Goal: Task Accomplishment & Management: Manage account settings

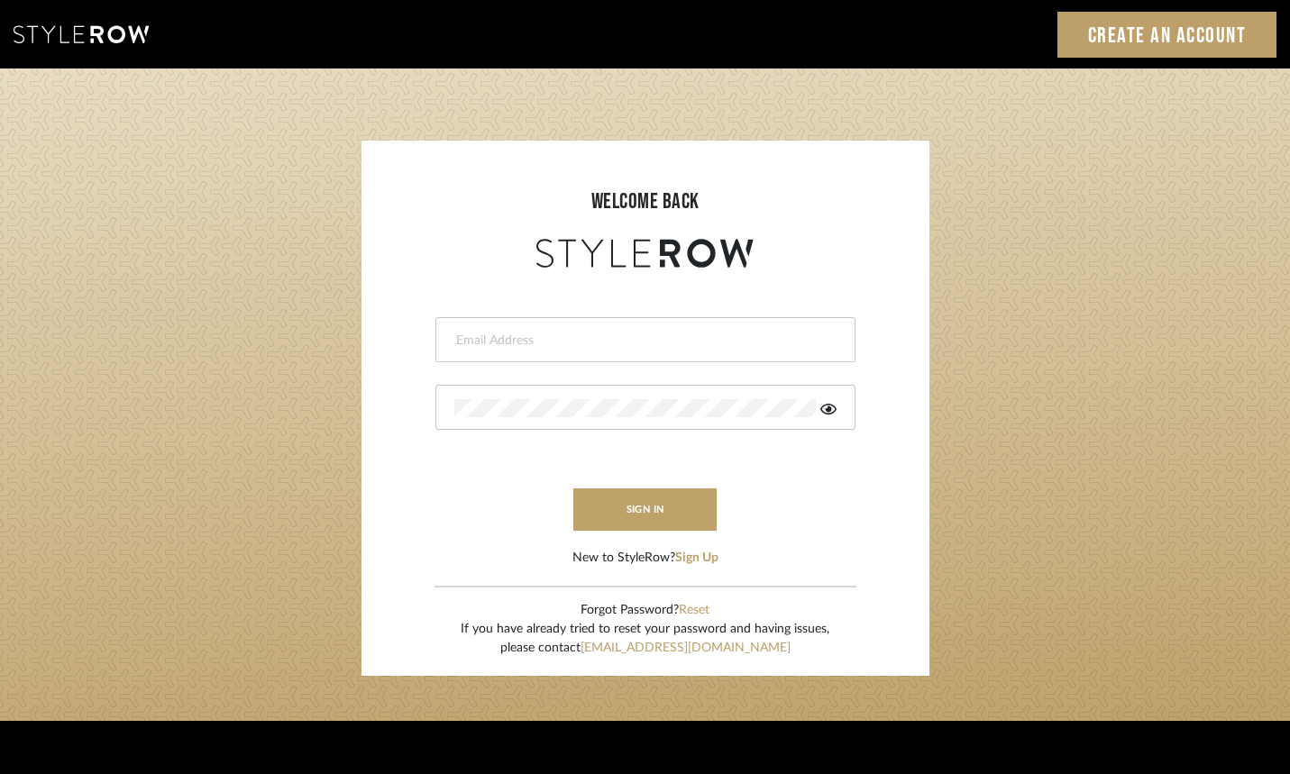
click at [566, 344] on input "email" at bounding box center [643, 341] width 378 height 18
type input "[PERSON_NAME][EMAIL_ADDRESS][DOMAIN_NAME]"
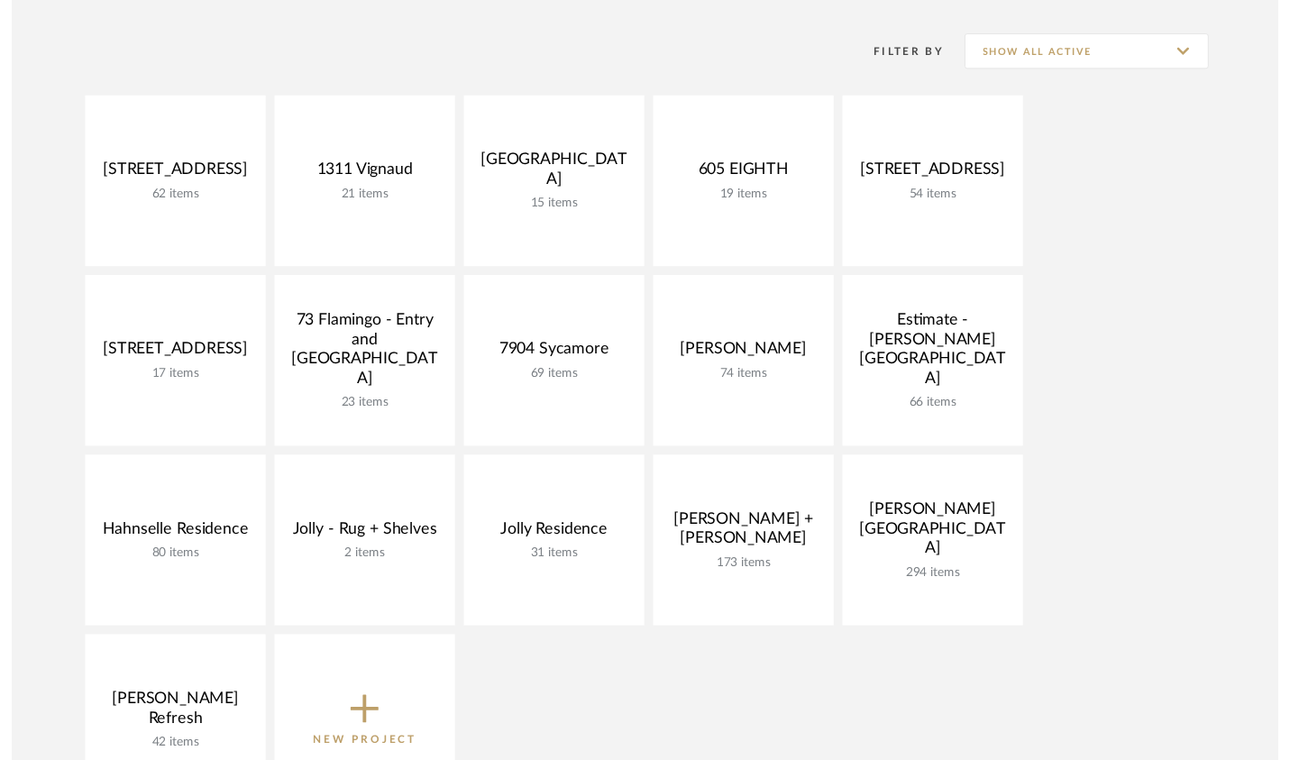
scroll to position [364, 0]
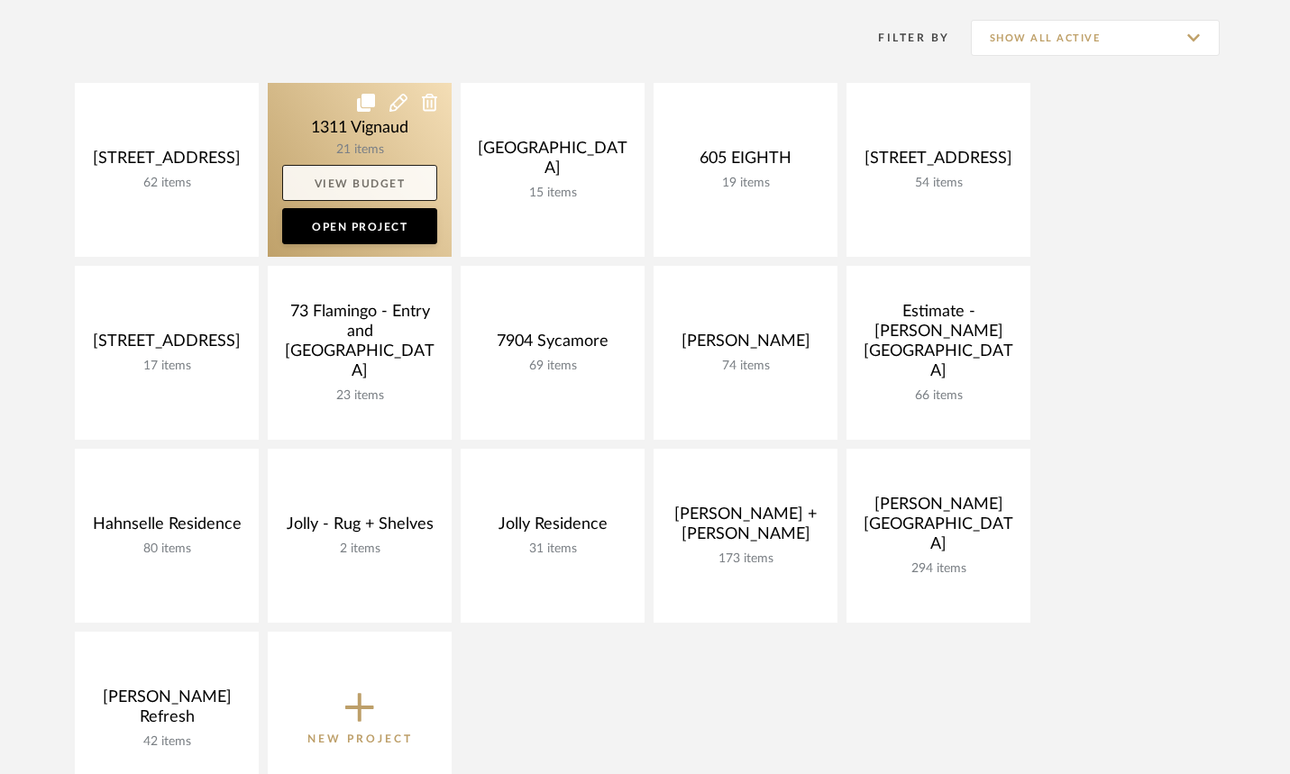
click at [371, 179] on link "View Budget" at bounding box center [359, 183] width 155 height 36
